Goal: Transaction & Acquisition: Purchase product/service

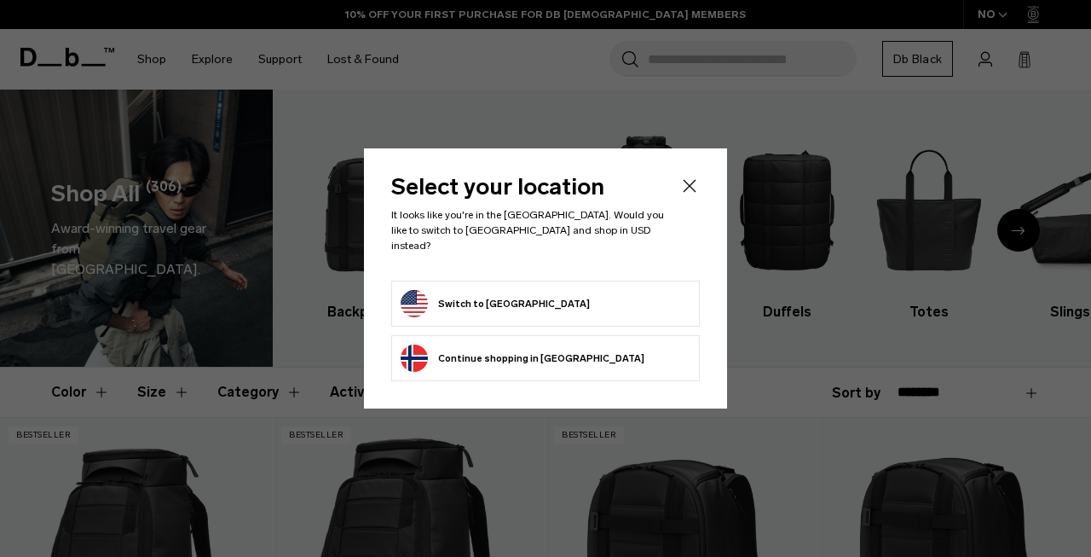
click at [480, 292] on button "Switch to [GEOGRAPHIC_DATA]" at bounding box center [495, 303] width 189 height 27
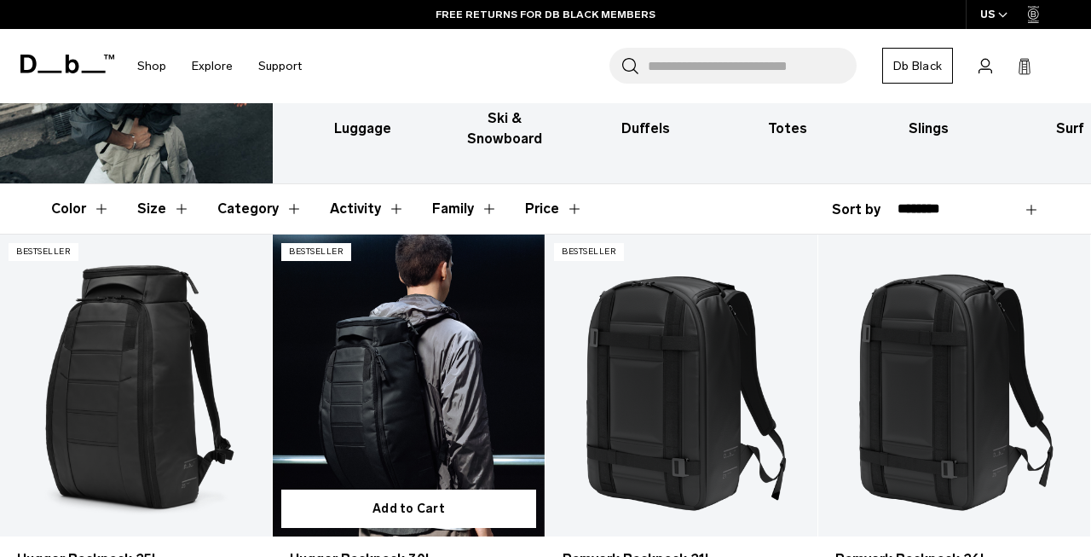
scroll to position [185, 0]
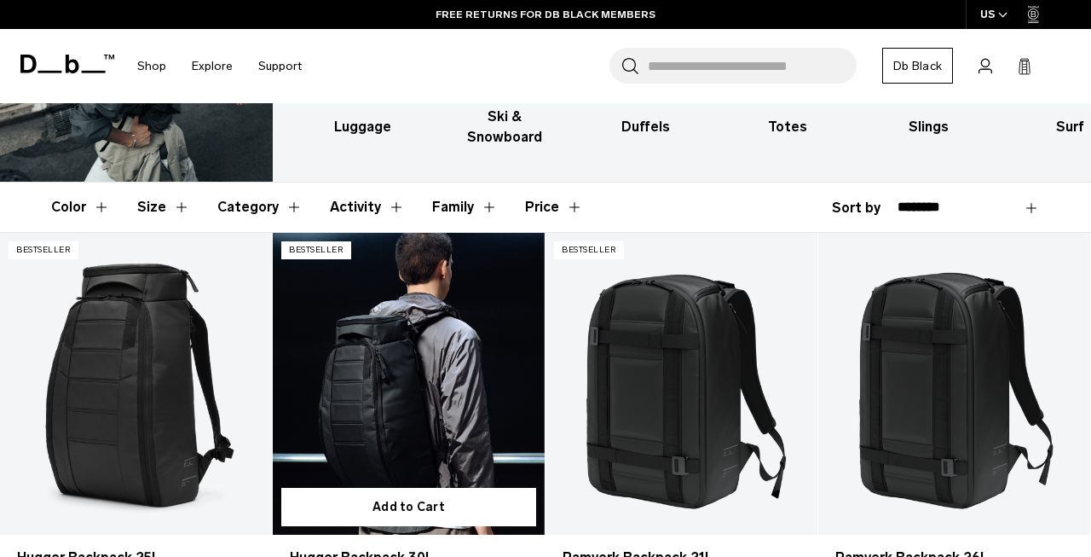
click at [421, 372] on link "Hugger Backpack 30L" at bounding box center [409, 384] width 272 height 302
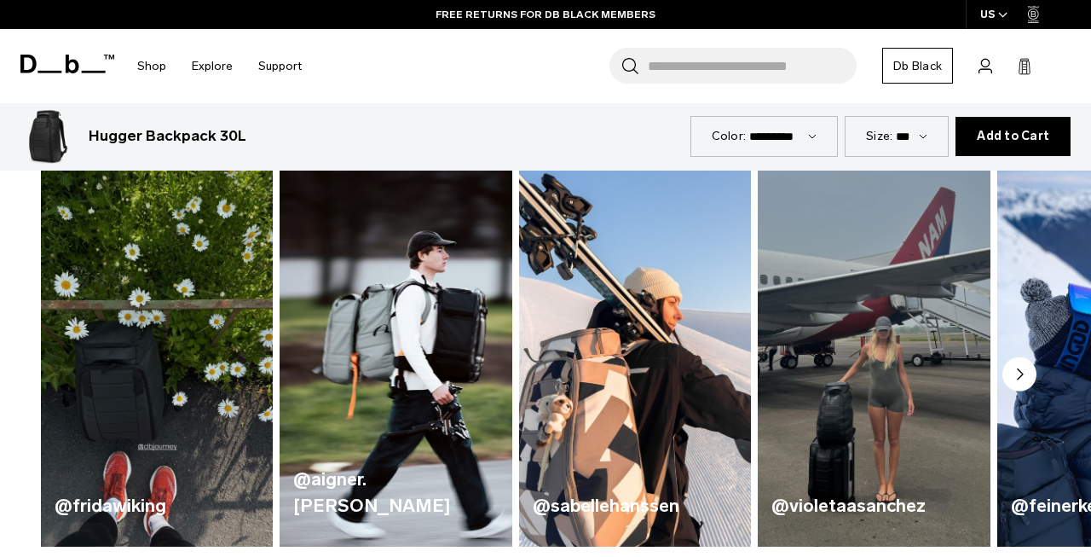
scroll to position [802, 0]
